Goal: Information Seeking & Learning: Understand process/instructions

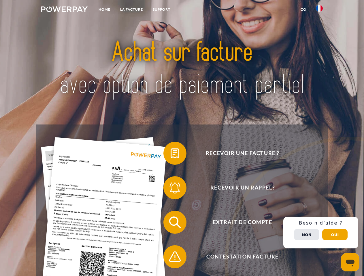
click at [64, 10] on img at bounding box center [64, 9] width 46 height 6
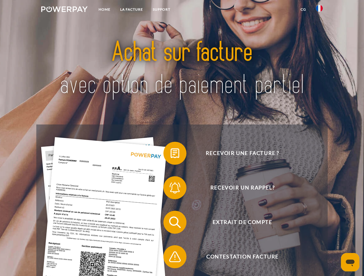
click at [319, 10] on img at bounding box center [319, 8] width 7 height 7
click at [303, 10] on link "CG" at bounding box center [302, 9] width 15 height 10
click at [170, 155] on span at bounding box center [166, 153] width 29 height 29
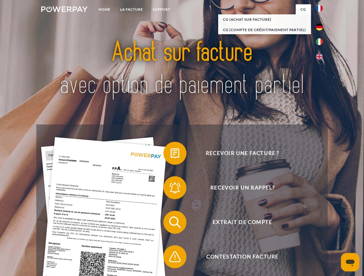
click at [170, 189] on div "Recevoir une facture ? Recevoir un rappel? Extrait de compte retour" at bounding box center [181, 240] width 291 height 230
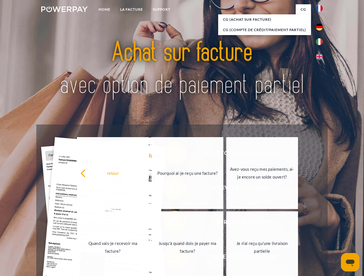
click at [170, 224] on link "Jusqu'à quand dois-je payer ma facture?" at bounding box center [187, 248] width 72 height 72
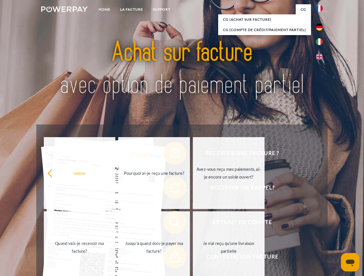
click at [193, 258] on link "Je n'ai reçu qu'une livraison partielle" at bounding box center [229, 248] width 72 height 72
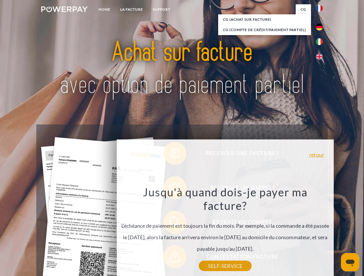
click at [320, 233] on div "Recevoir une facture ? Recevoir un rappel? Extrait de compte retour" at bounding box center [181, 240] width 291 height 230
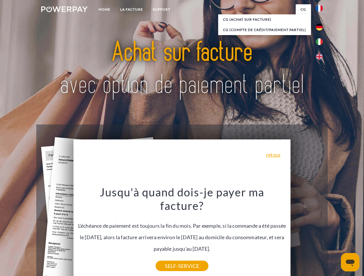
click at [306, 234] on span "Extrait de compte" at bounding box center [242, 222] width 141 height 23
click at [335, 235] on header "Home LA FACTURE Support" at bounding box center [182, 199] width 364 height 398
